Goal: Find contact information: Find contact information

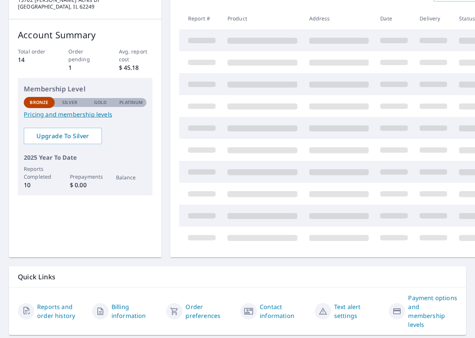
scroll to position [123, 0]
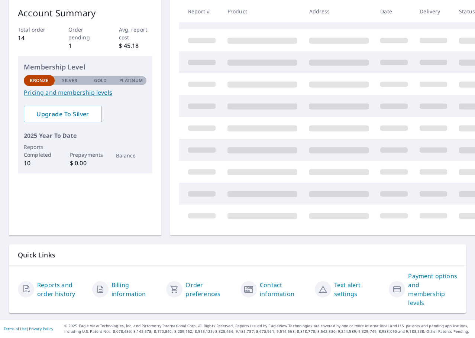
click at [117, 281] on link "Billing information" at bounding box center [136, 290] width 49 height 18
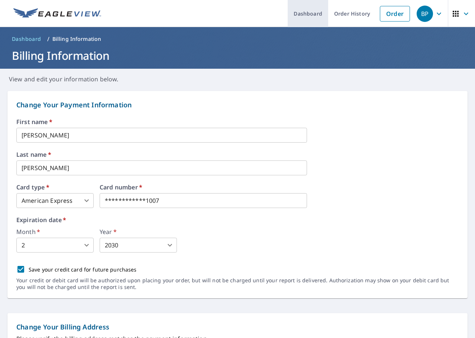
click at [314, 13] on link "Dashboard" at bounding box center [308, 13] width 41 height 27
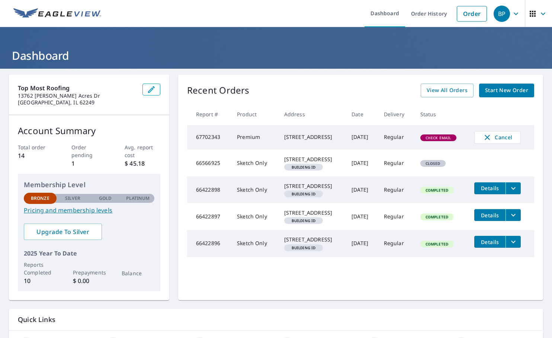
click at [475, 12] on icon "button" at bounding box center [532, 13] width 9 height 9
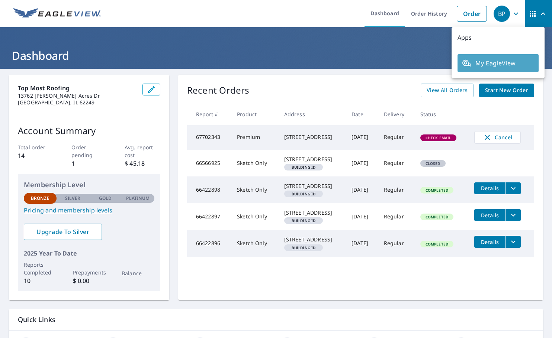
click at [475, 61] on span "My EagleView" at bounding box center [498, 63] width 72 height 9
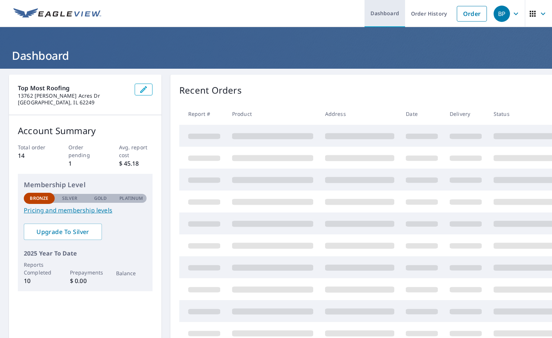
click at [387, 14] on link "Dashboard" at bounding box center [384, 13] width 41 height 27
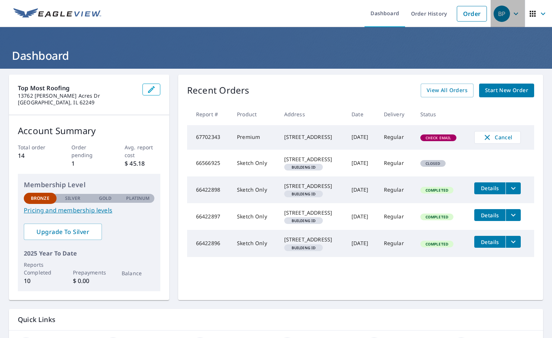
click at [513, 14] on icon "button" at bounding box center [515, 13] width 4 height 3
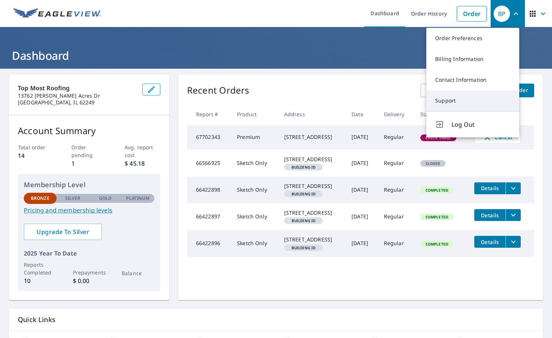
click at [451, 101] on link "Support" at bounding box center [472, 100] width 93 height 21
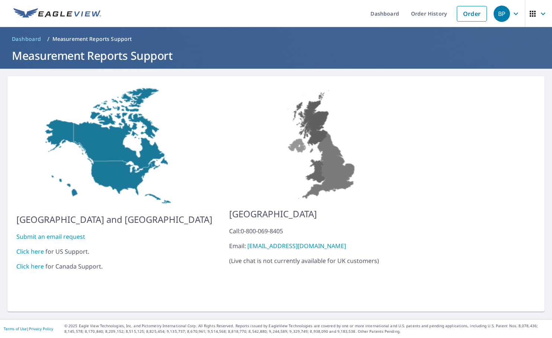
click at [23, 248] on link "Click here" at bounding box center [30, 252] width 28 height 8
